Goal: Transaction & Acquisition: Purchase product/service

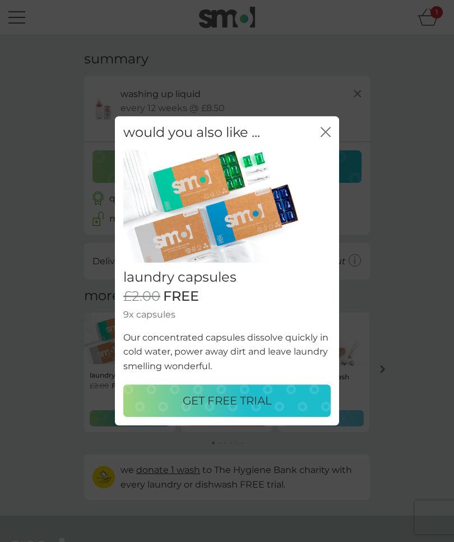
click at [324, 136] on icon "close" at bounding box center [326, 132] width 10 height 10
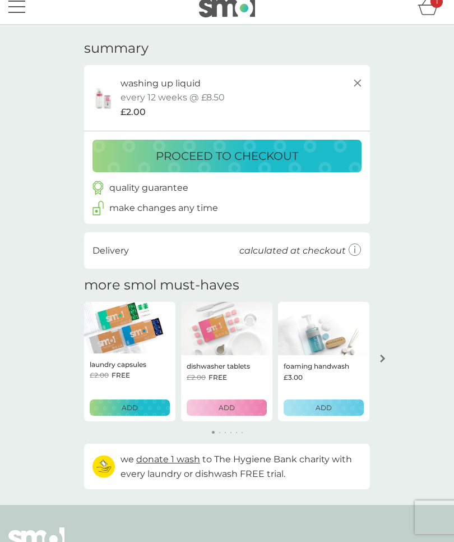
scroll to position [13, 0]
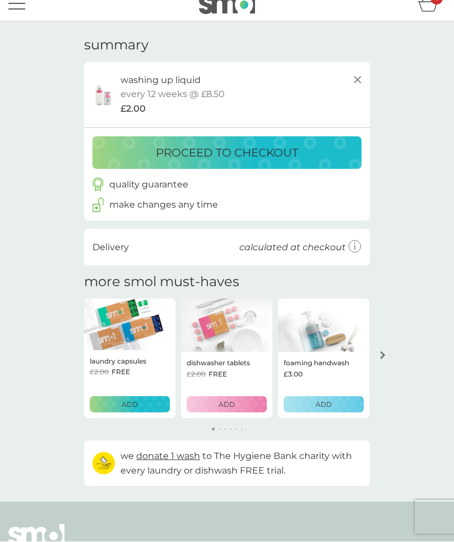
click at [226, 154] on p "proceed to checkout" at bounding box center [227, 153] width 142 height 18
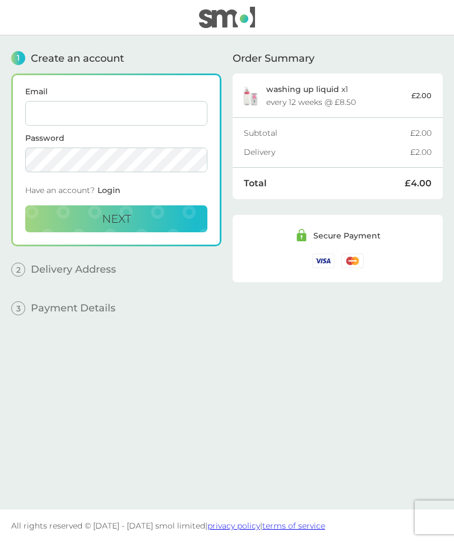
click at [155, 113] on input "Email" at bounding box center [116, 113] width 182 height 25
type input "jane@kentisbeare.com"
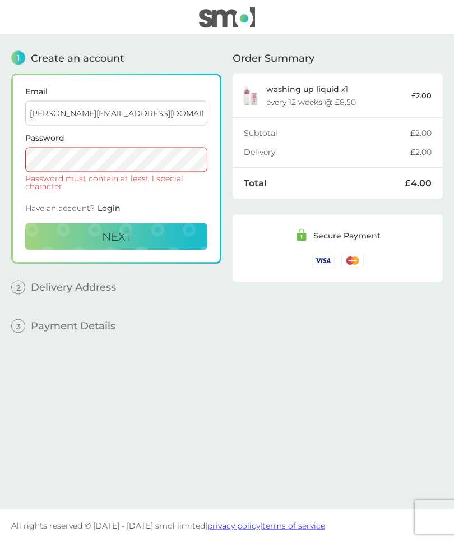
click at [115, 230] on span "Next" at bounding box center [116, 236] width 29 height 13
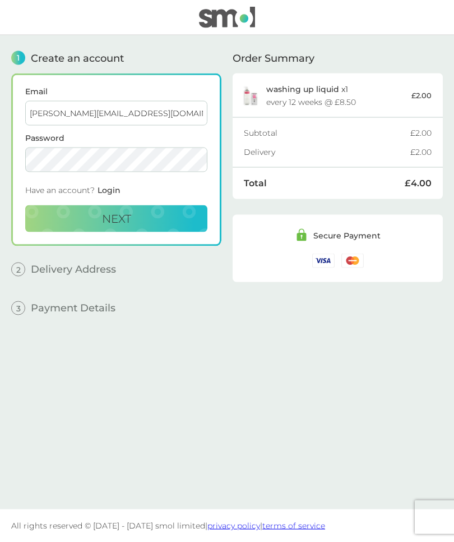
click at [156, 208] on button "Next" at bounding box center [116, 218] width 182 height 27
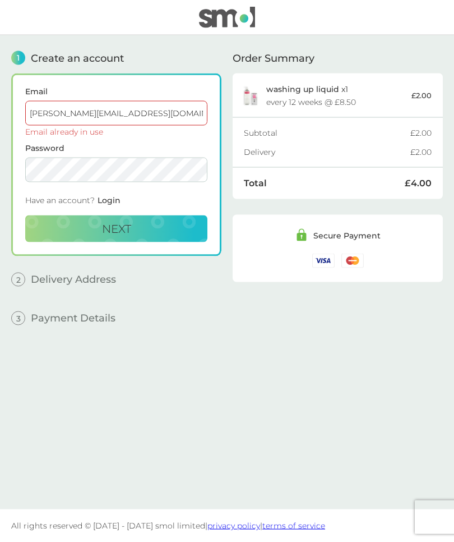
scroll to position [39, 0]
click at [105, 195] on span "Login" at bounding box center [109, 200] width 23 height 10
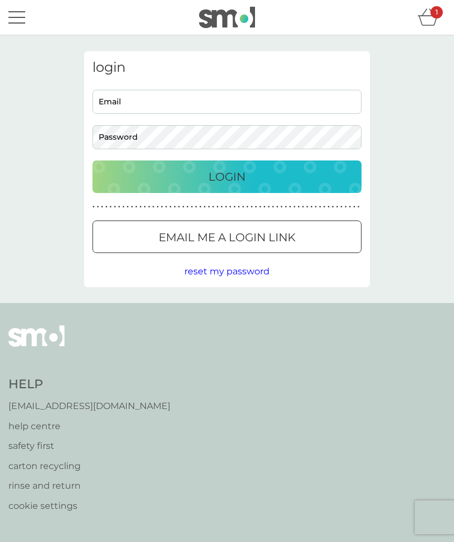
click at [314, 104] on input "Email" at bounding box center [227, 102] width 269 height 24
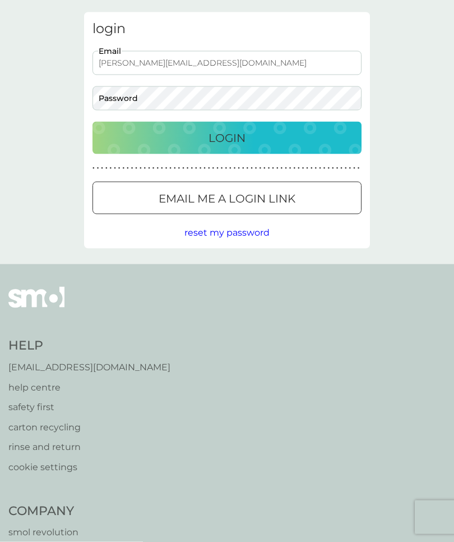
type input "jane@kentisbeare.com"
click at [221, 140] on p "Login" at bounding box center [227, 138] width 37 height 18
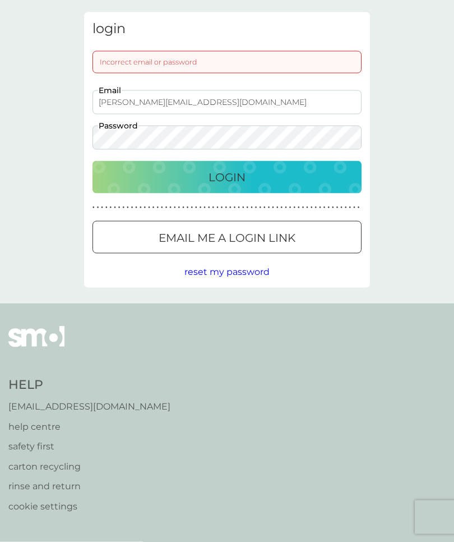
click at [271, 182] on div "Login" at bounding box center [227, 177] width 247 height 18
click at [252, 179] on div "Login" at bounding box center [227, 177] width 247 height 18
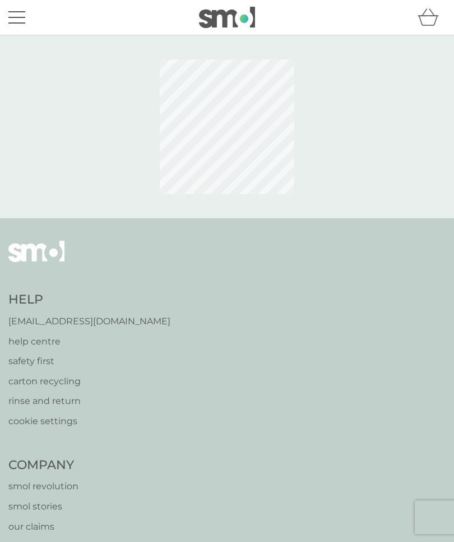
scroll to position [39, 0]
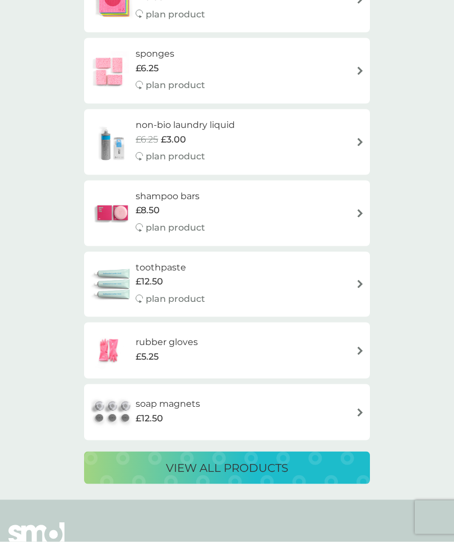
scroll to position [1708, 0]
click at [253, 458] on p "view all products" at bounding box center [227, 467] width 122 height 18
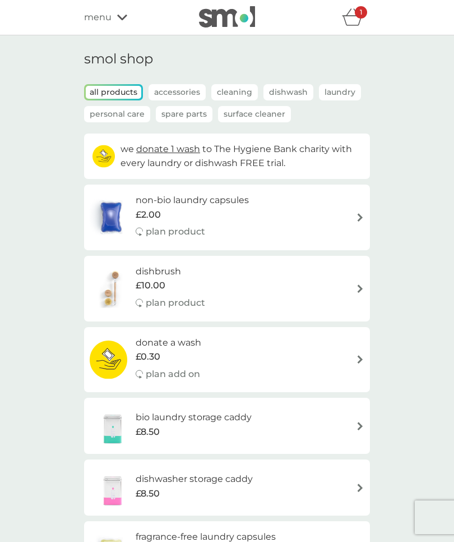
click at [352, 18] on icon "basket" at bounding box center [352, 16] width 21 height 17
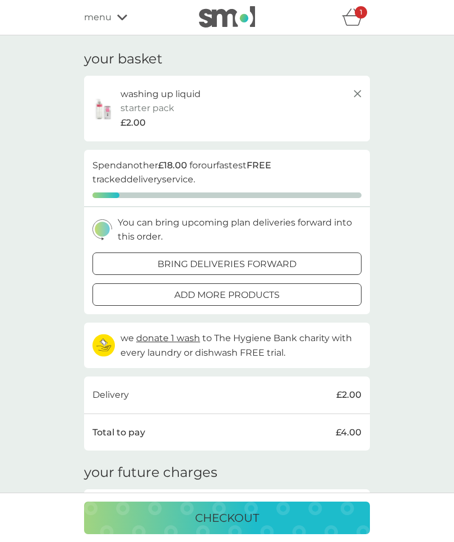
click at [276, 293] on p "add more products" at bounding box center [226, 295] width 105 height 15
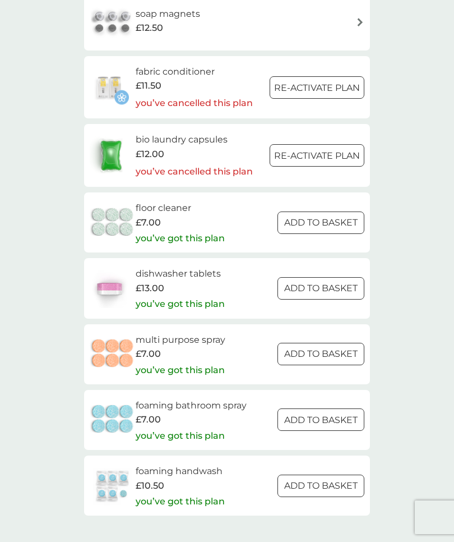
scroll to position [1444, 0]
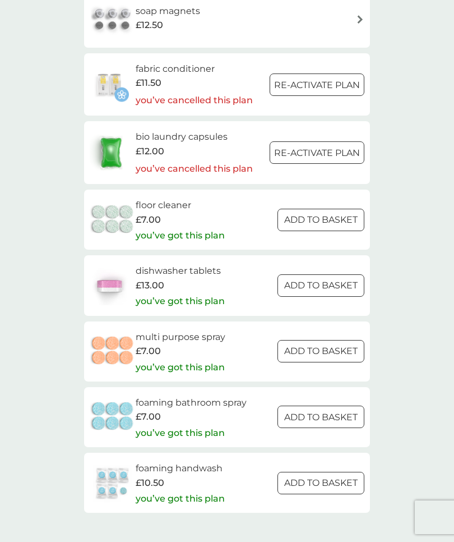
click at [332, 280] on div at bounding box center [334, 284] width 9 height 9
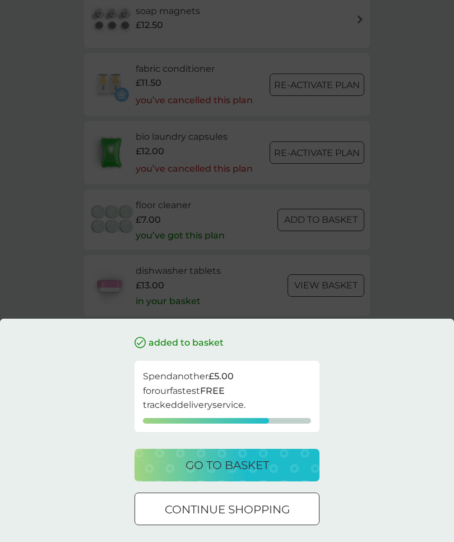
click at [278, 518] on p "continue shopping" at bounding box center [227, 509] width 125 height 18
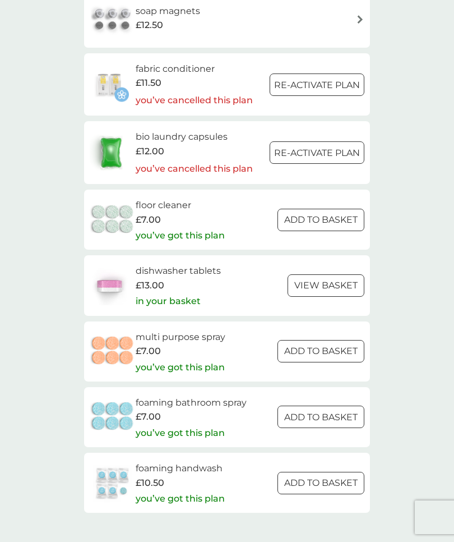
click at [337, 477] on div at bounding box center [321, 483] width 40 height 12
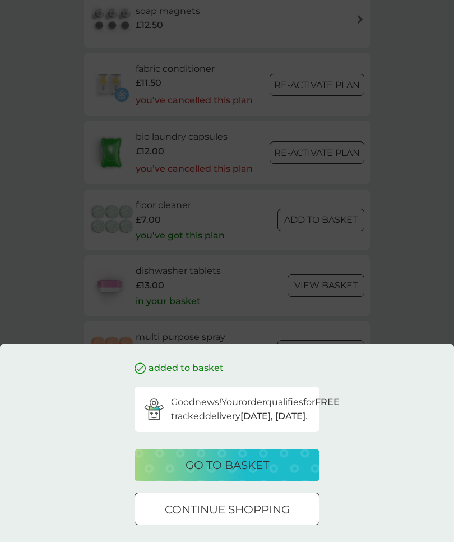
click at [267, 474] on p "go to basket" at bounding box center [228, 465] width 84 height 18
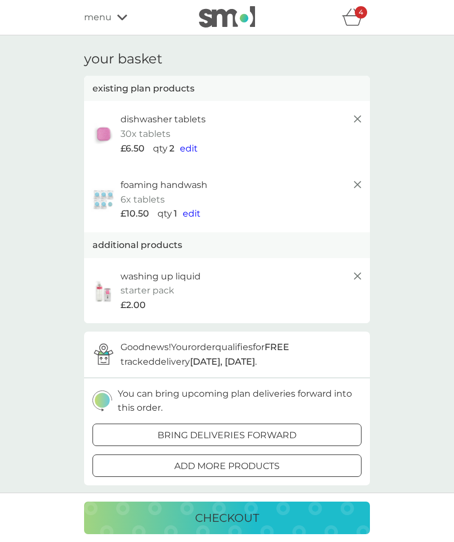
click at [282, 526] on div "checkout" at bounding box center [226, 517] width 263 height 18
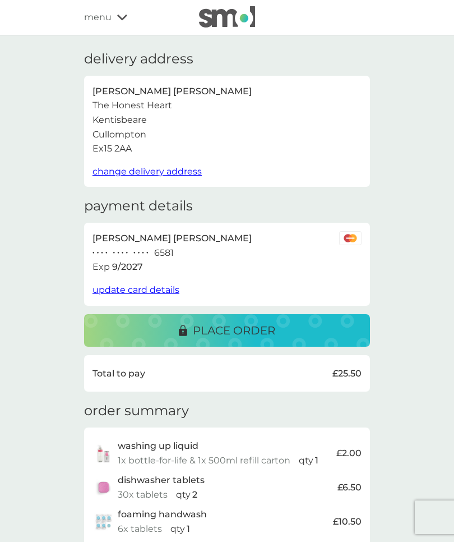
click at [294, 326] on div "place order" at bounding box center [226, 330] width 263 height 18
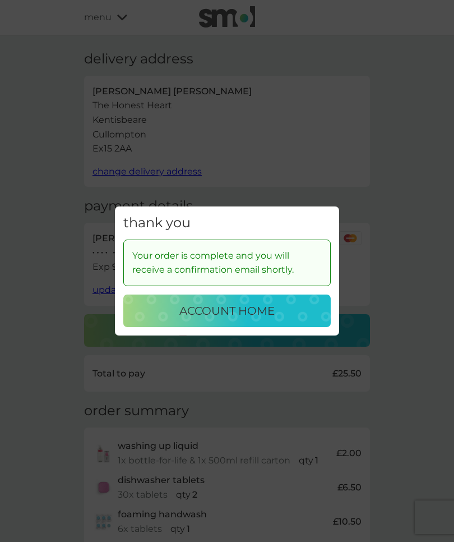
click at [289, 316] on div "account home" at bounding box center [227, 311] width 185 height 18
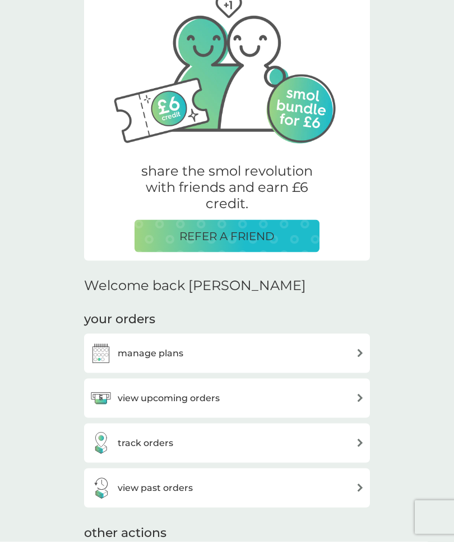
scroll to position [69, 0]
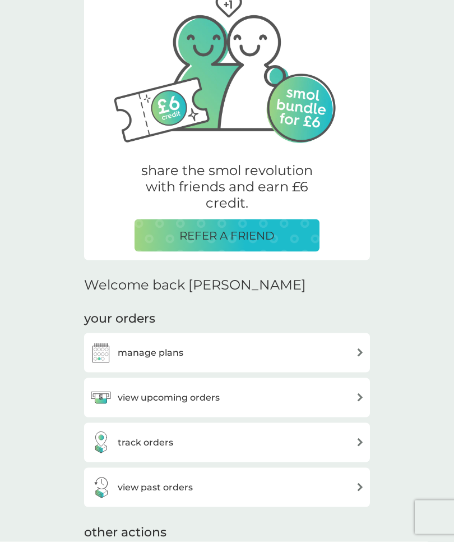
click at [348, 348] on div "manage plans" at bounding box center [227, 352] width 275 height 22
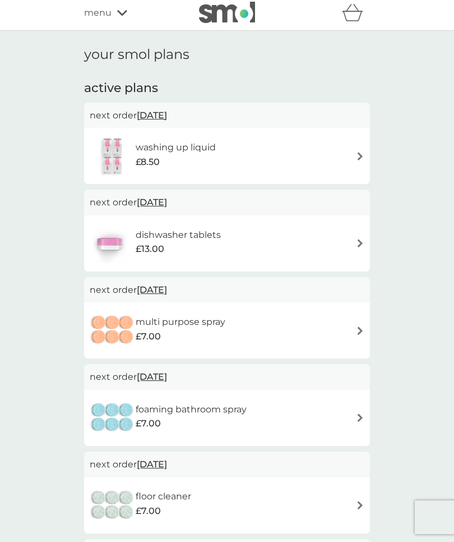
scroll to position [7, 0]
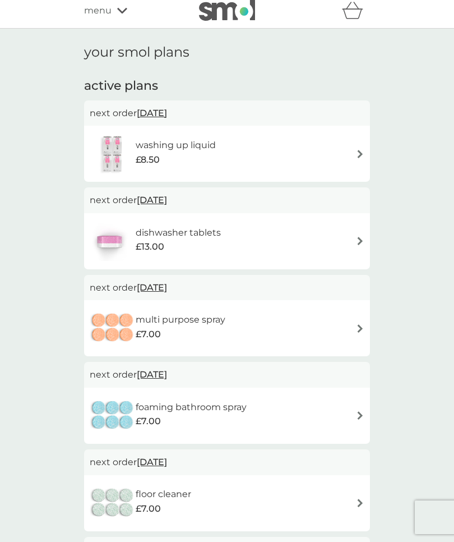
click at [357, 156] on img at bounding box center [360, 154] width 8 height 8
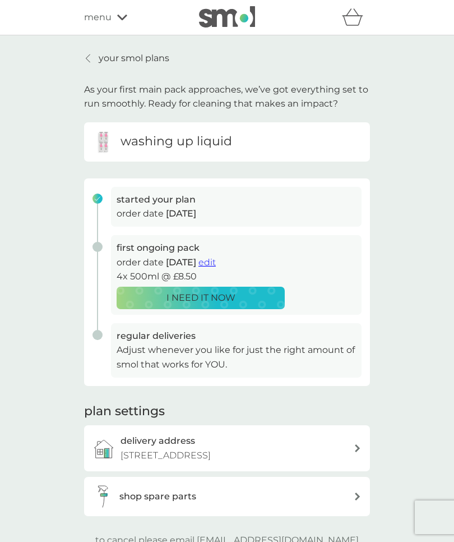
click at [216, 262] on span "edit" at bounding box center [206, 262] width 17 height 11
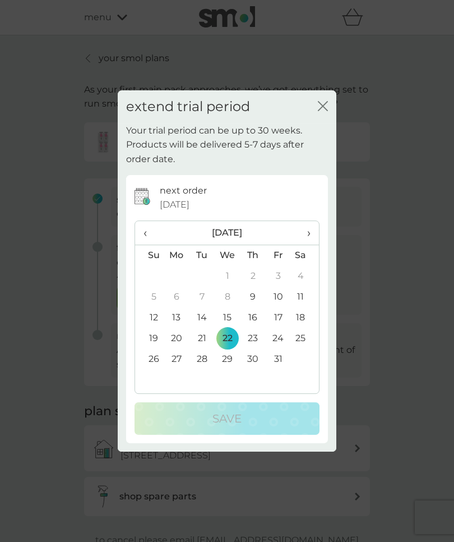
click at [307, 238] on span "›" at bounding box center [304, 233] width 11 height 24
click at [308, 238] on span "›" at bounding box center [304, 233] width 11 height 24
click at [309, 235] on span "›" at bounding box center [304, 233] width 11 height 24
click at [300, 367] on td "31" at bounding box center [305, 359] width 28 height 21
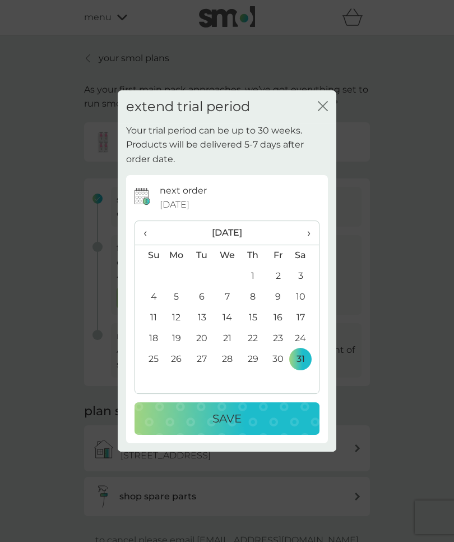
click at [321, 112] on button "close" at bounding box center [323, 107] width 10 height 12
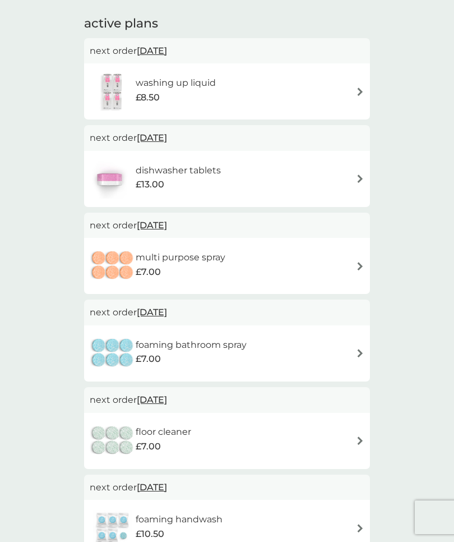
scroll to position [68, 0]
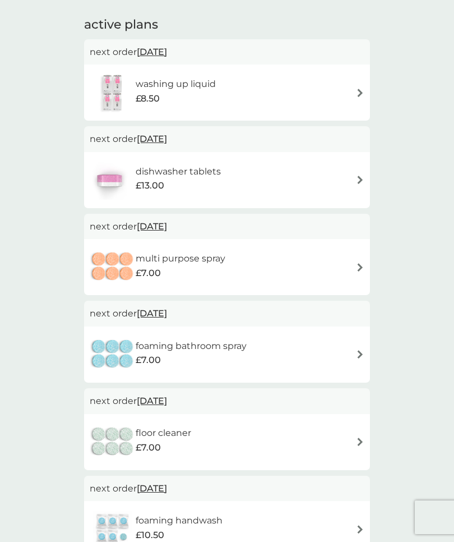
click at [359, 526] on img at bounding box center [360, 529] width 8 height 8
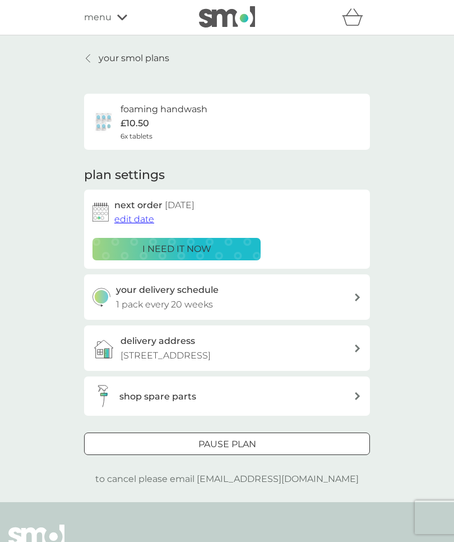
click at [137, 222] on span "edit date" at bounding box center [134, 219] width 40 height 11
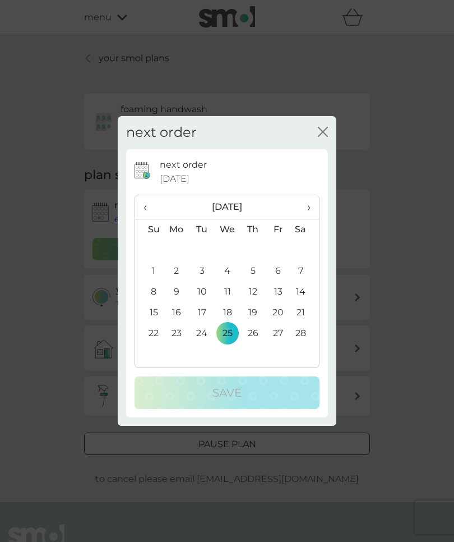
click at [146, 219] on span "‹" at bounding box center [150, 207] width 12 height 24
click at [298, 344] on td "31" at bounding box center [305, 333] width 28 height 21
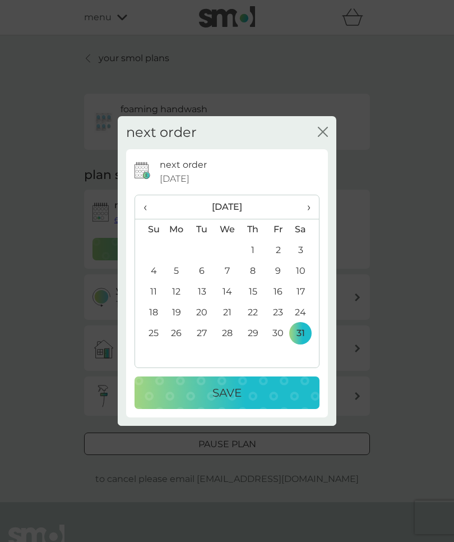
click at [284, 401] on div "Save" at bounding box center [227, 392] width 163 height 18
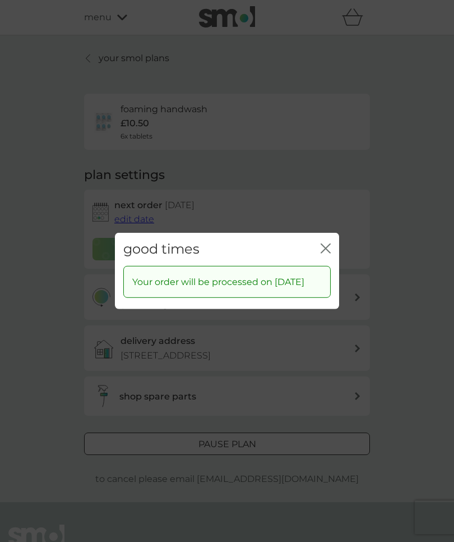
click at [326, 253] on icon "close" at bounding box center [326, 248] width 10 height 10
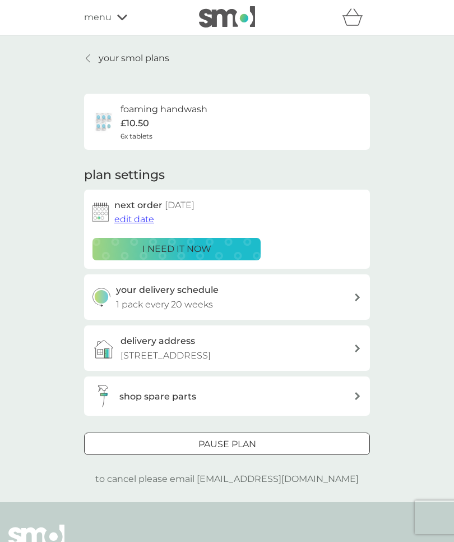
click at [93, 62] on link "your smol plans" at bounding box center [126, 58] width 85 height 15
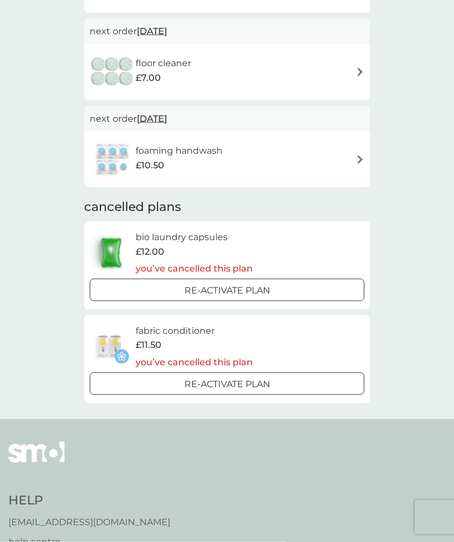
scroll to position [438, 0]
